Goal: Task Accomplishment & Management: Use online tool/utility

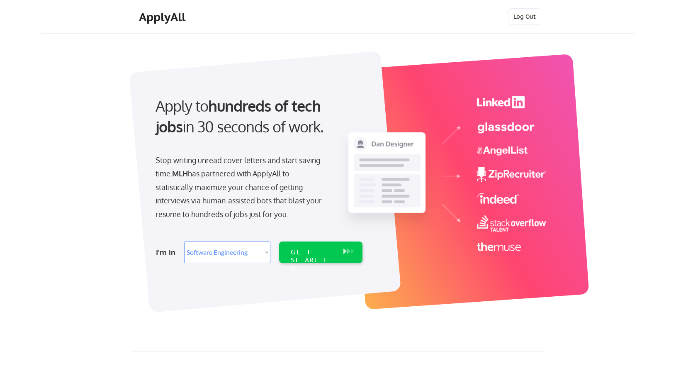
select select ""engineering""
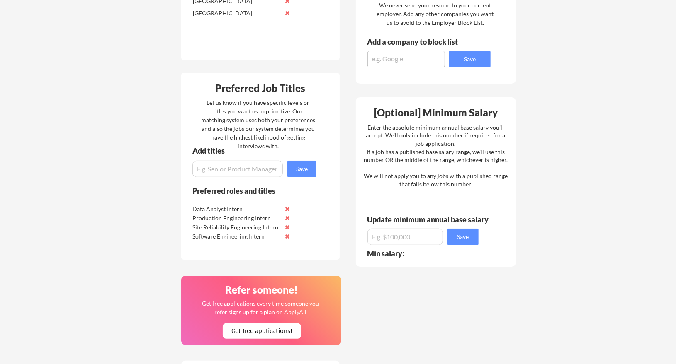
scroll to position [620, 0]
